Goal: Navigation & Orientation: Find specific page/section

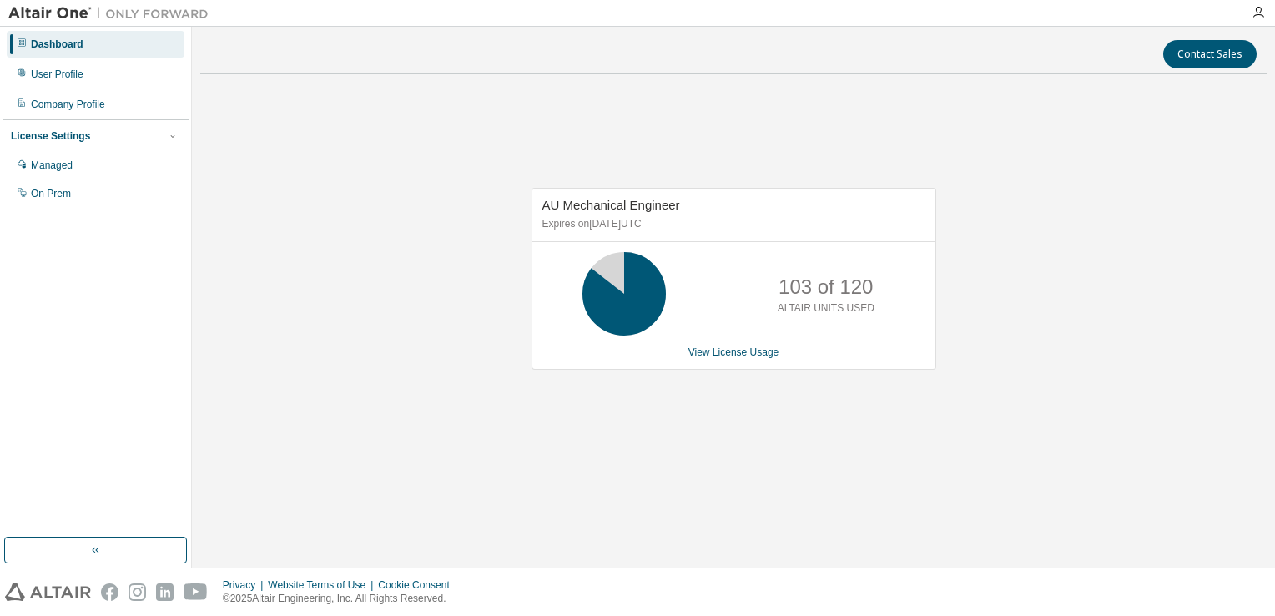
click at [434, 140] on div "AU Mechanical Engineer Expires on [DATE] UTC 103 of 120 ALTAIR UNITS USED View …" at bounding box center [733, 288] width 1066 height 400
